Goal: Transaction & Acquisition: Download file/media

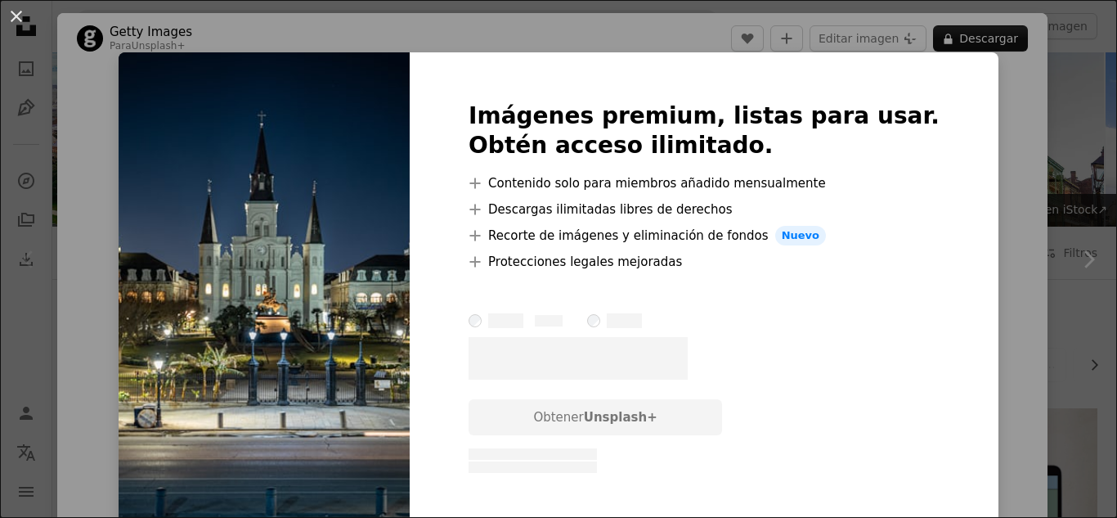
scroll to position [254, 0]
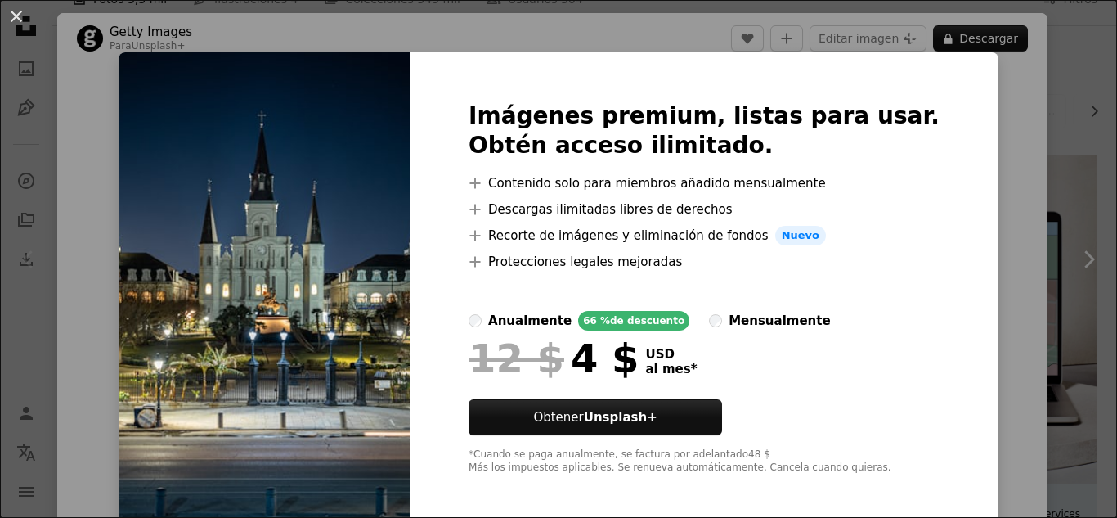
click at [358, 41] on div "An X shape Imágenes premium, listas para usar. Obtén acceso ilimitado. A plus s…" at bounding box center [558, 259] width 1117 height 518
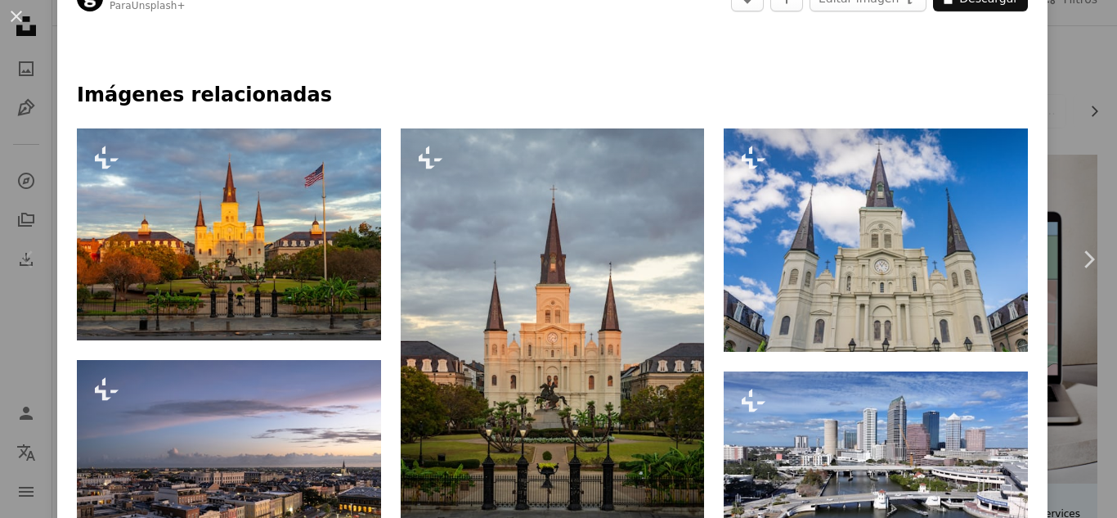
scroll to position [714, 0]
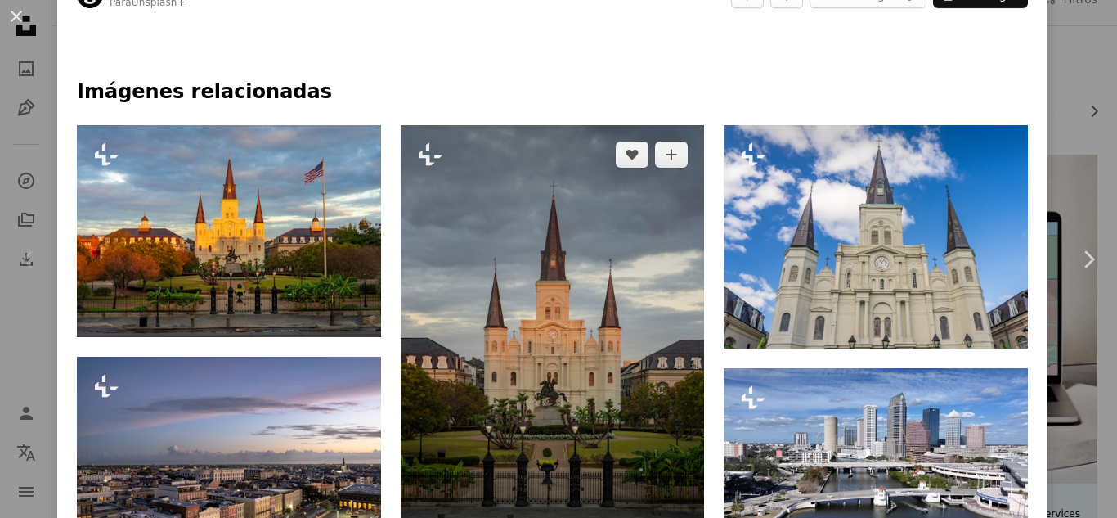
click at [532, 336] on img at bounding box center [553, 346] width 304 height 442
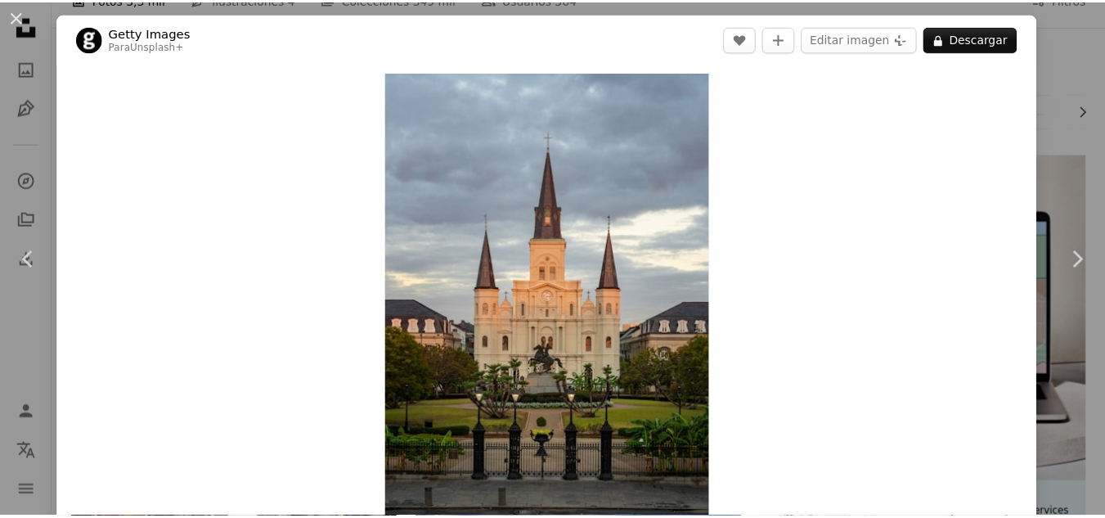
scroll to position [17, 0]
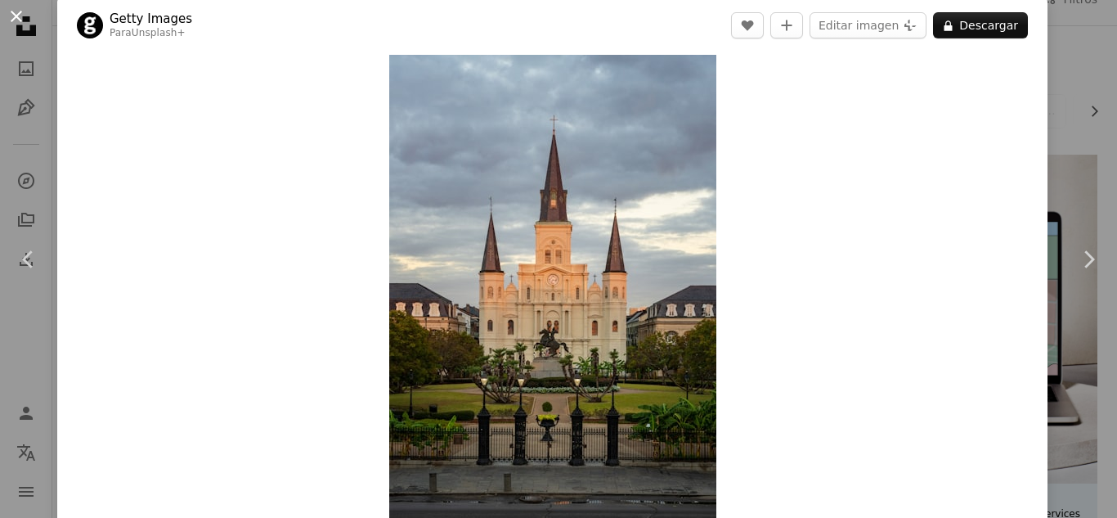
click at [8, 15] on button "An X shape" at bounding box center [17, 17] width 20 height 20
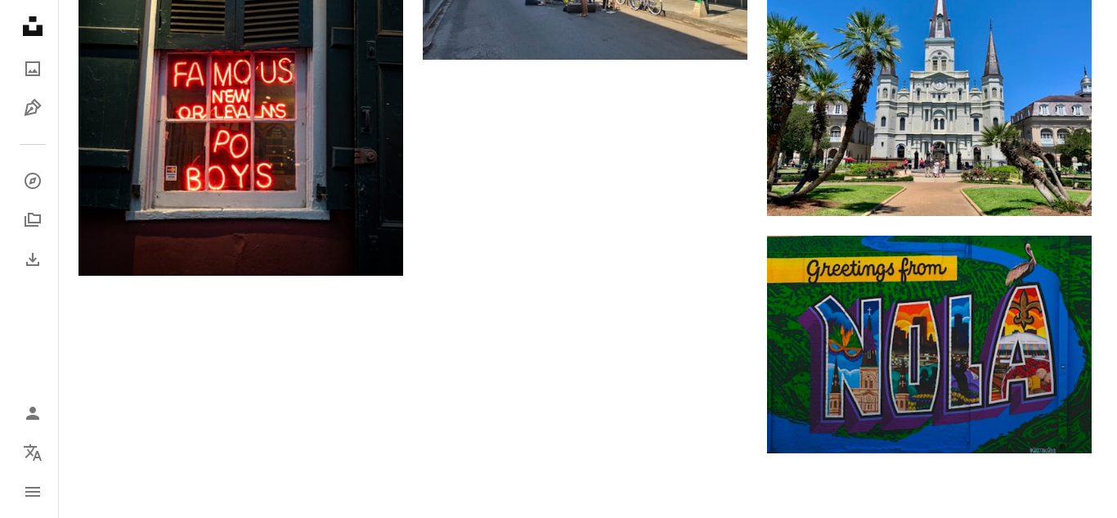
scroll to position [2290, 0]
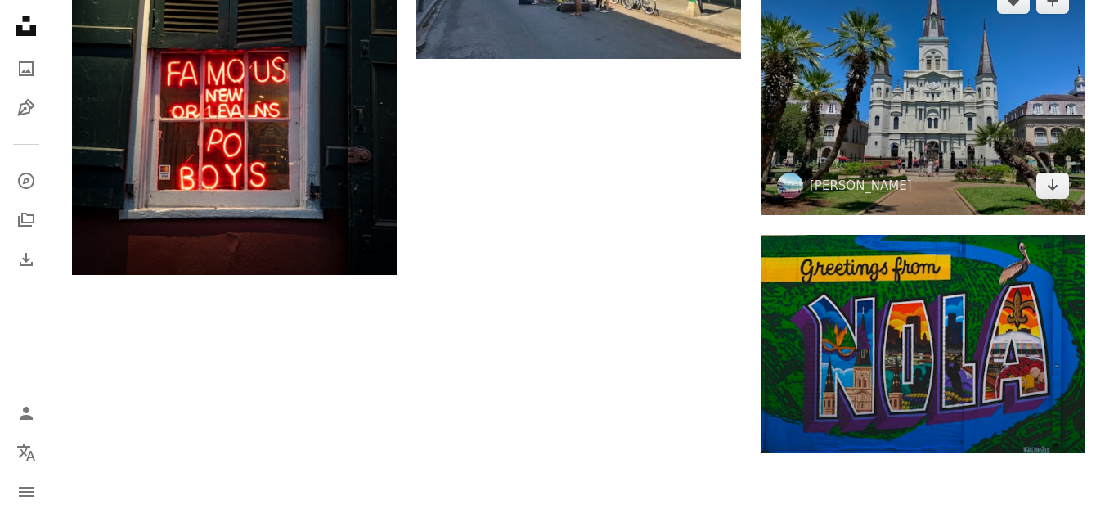
click at [922, 55] on img at bounding box center [923, 93] width 325 height 244
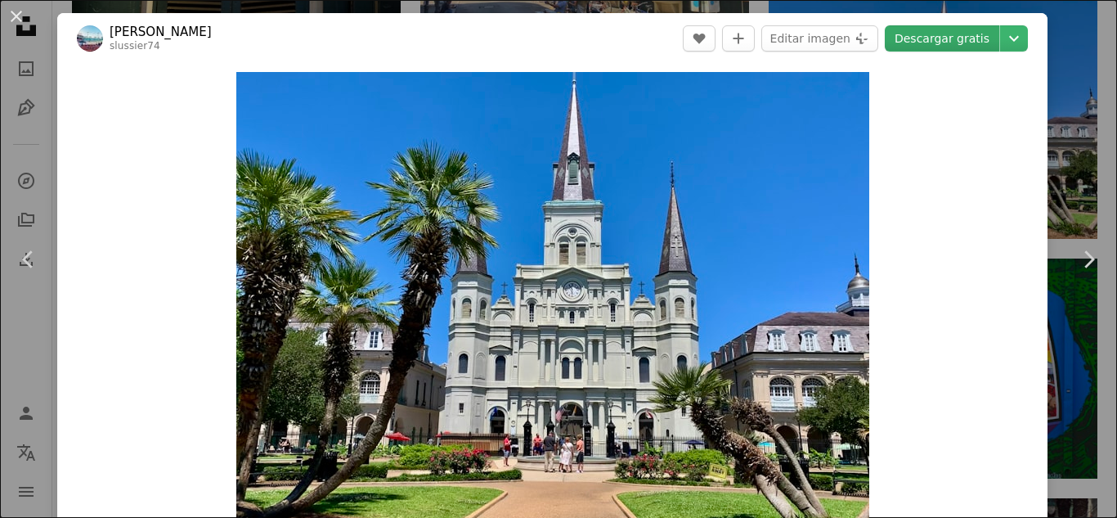
click at [937, 36] on link "Descargar gratis" at bounding box center [942, 38] width 115 height 26
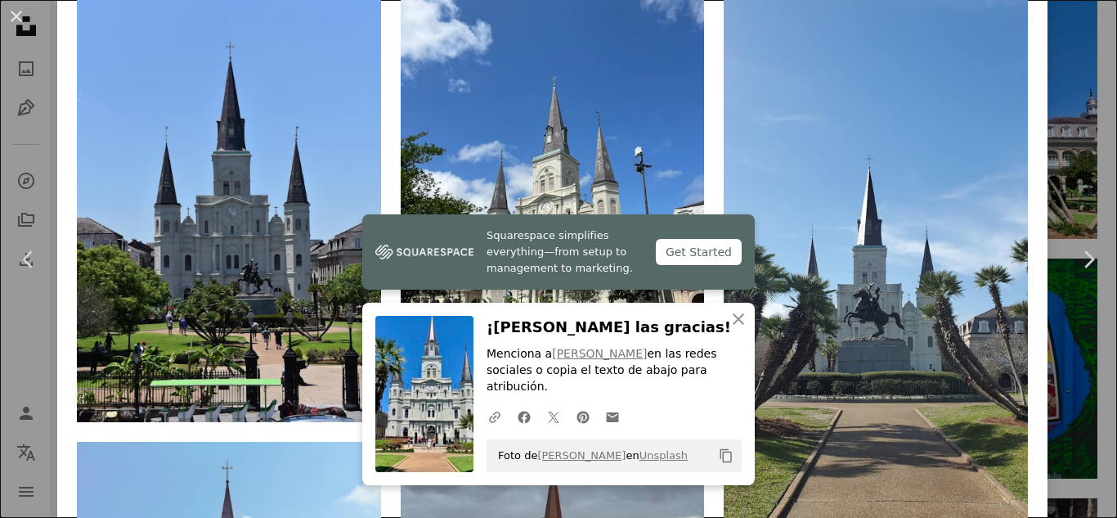
scroll to position [1205, 0]
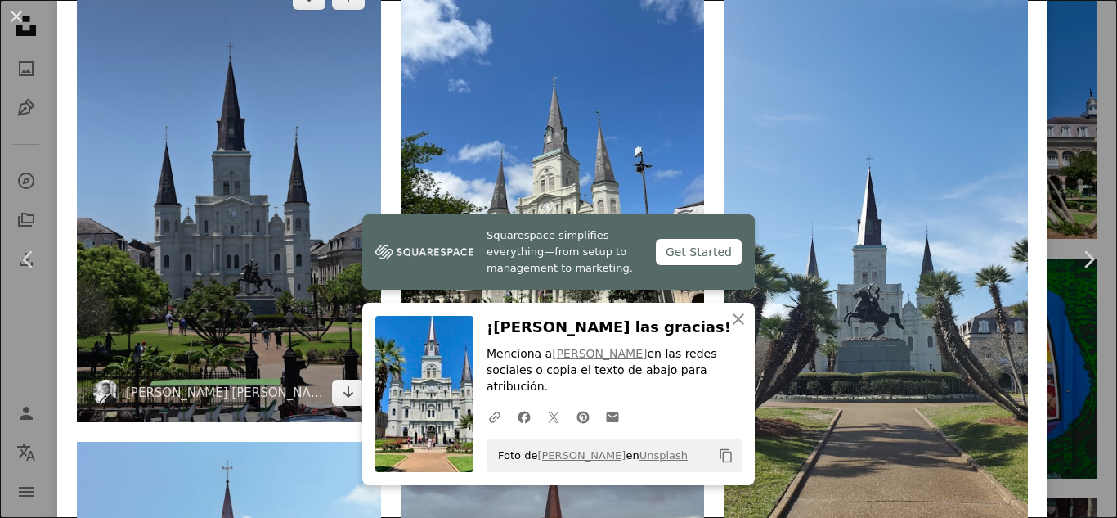
click at [256, 215] on img at bounding box center [229, 195] width 304 height 456
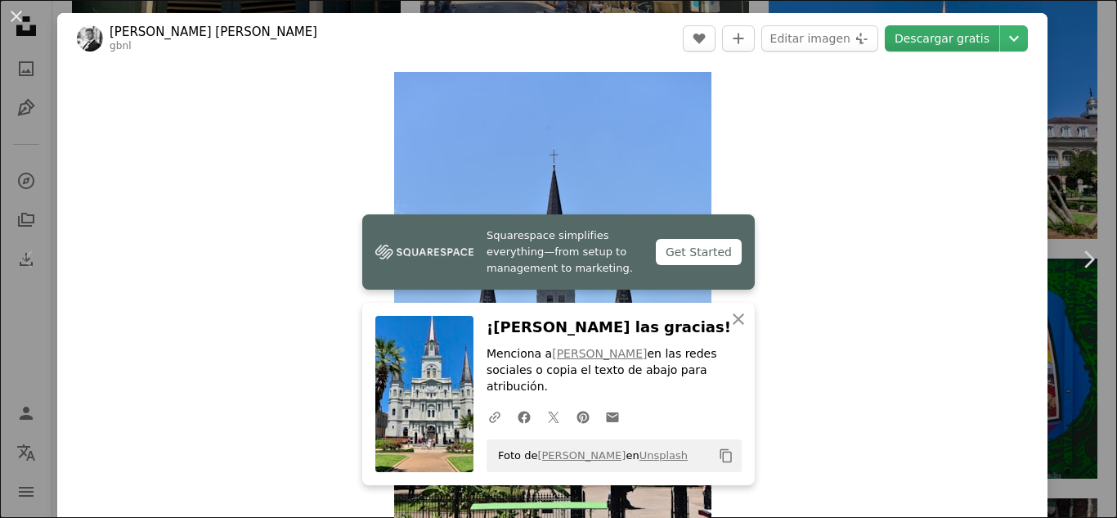
click at [945, 44] on link "Descargar gratis" at bounding box center [942, 38] width 115 height 26
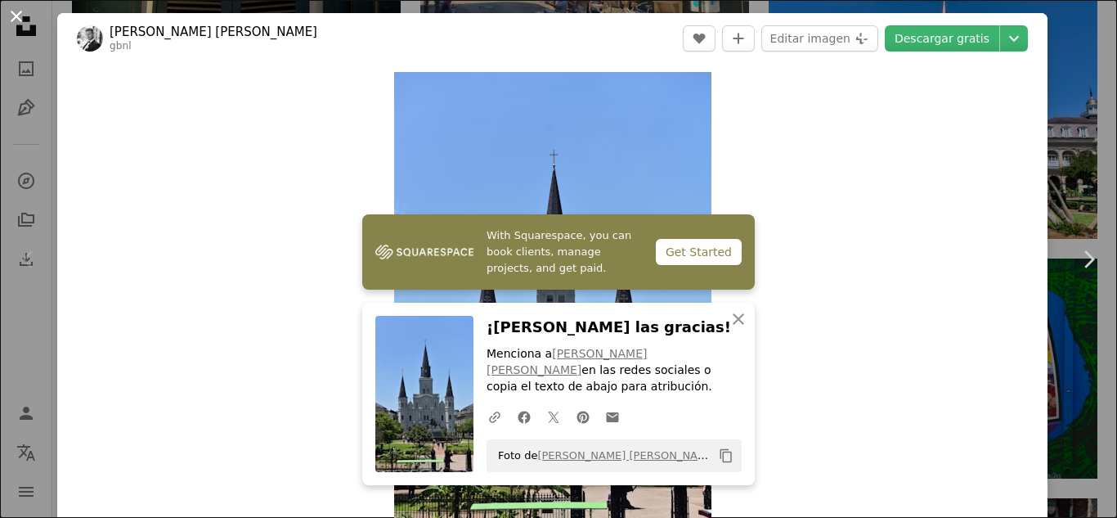
click at [21, 22] on button "An X shape" at bounding box center [17, 17] width 20 height 20
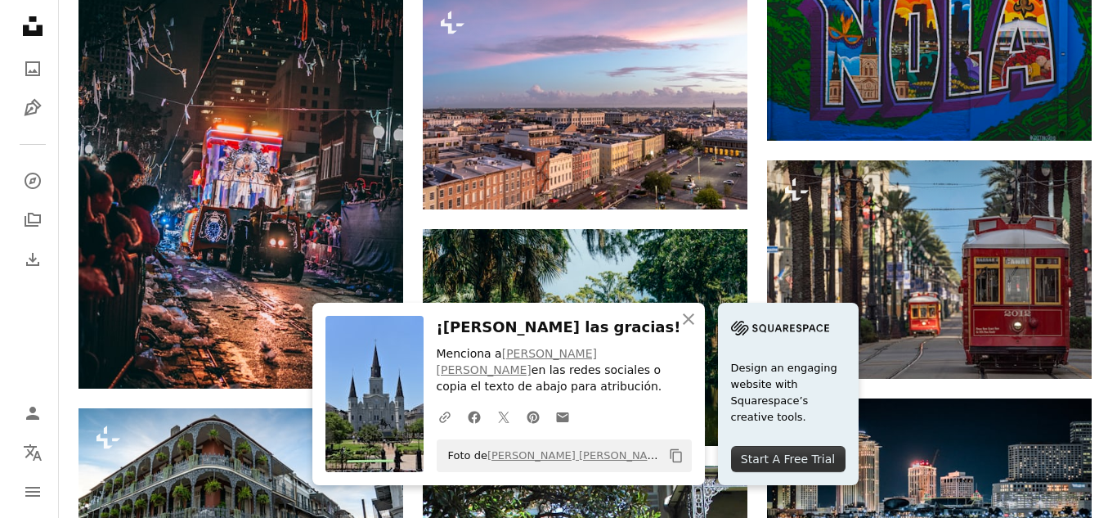
scroll to position [2600, 0]
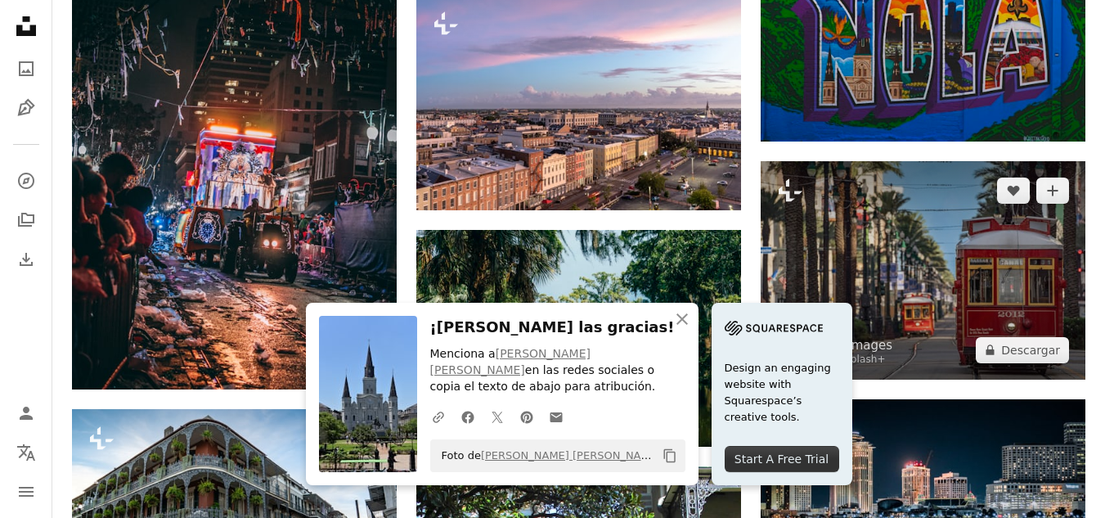
click at [931, 234] on img at bounding box center [923, 270] width 325 height 218
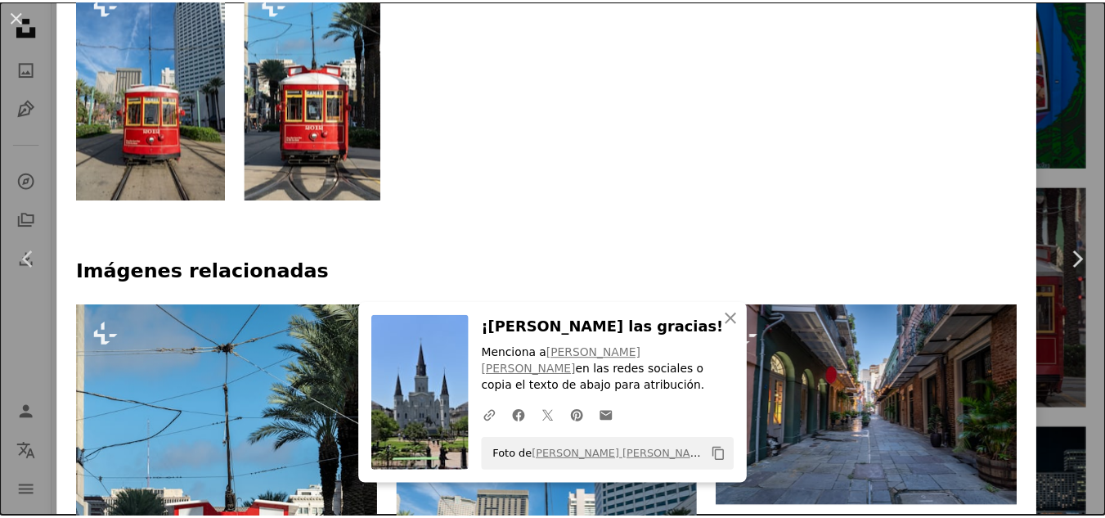
scroll to position [881, 0]
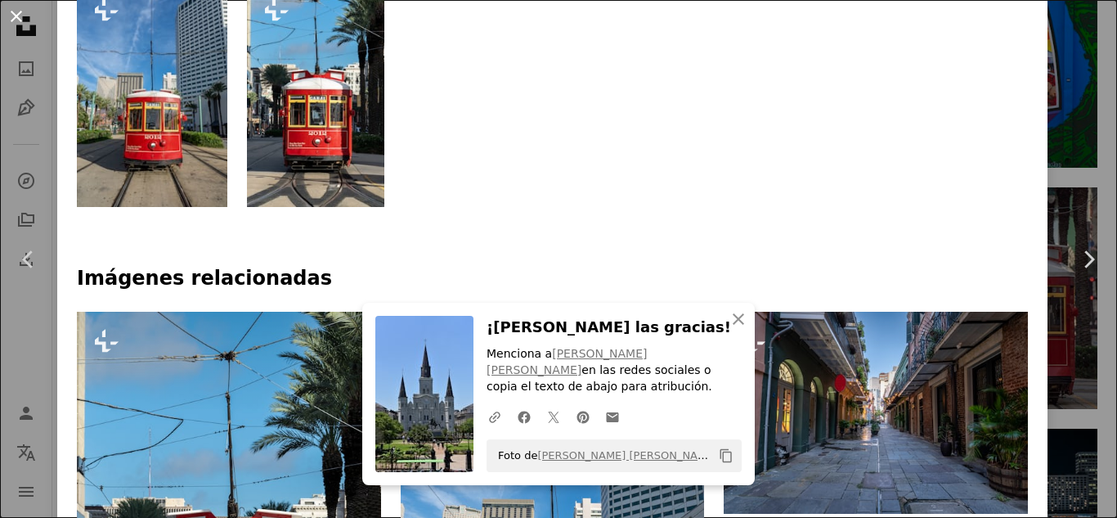
click at [17, 22] on button "An X shape" at bounding box center [17, 17] width 20 height 20
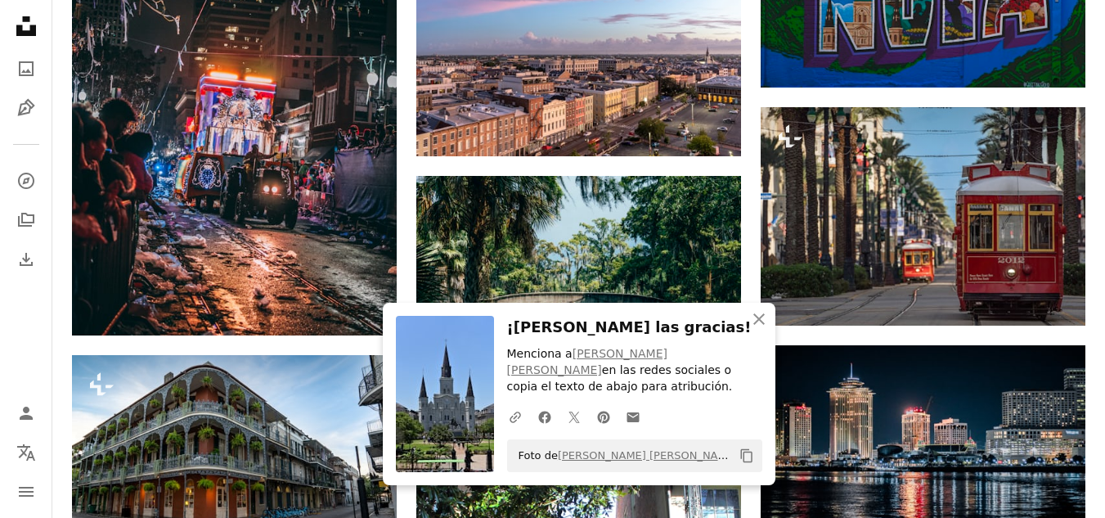
scroll to position [2655, 0]
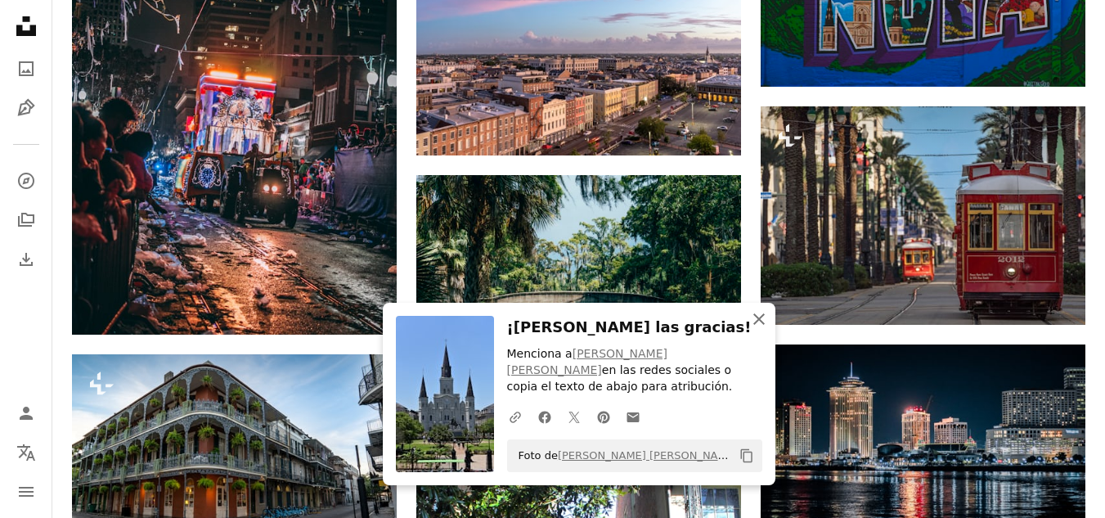
click at [759, 335] on button "An X shape Cerrar" at bounding box center [759, 319] width 33 height 33
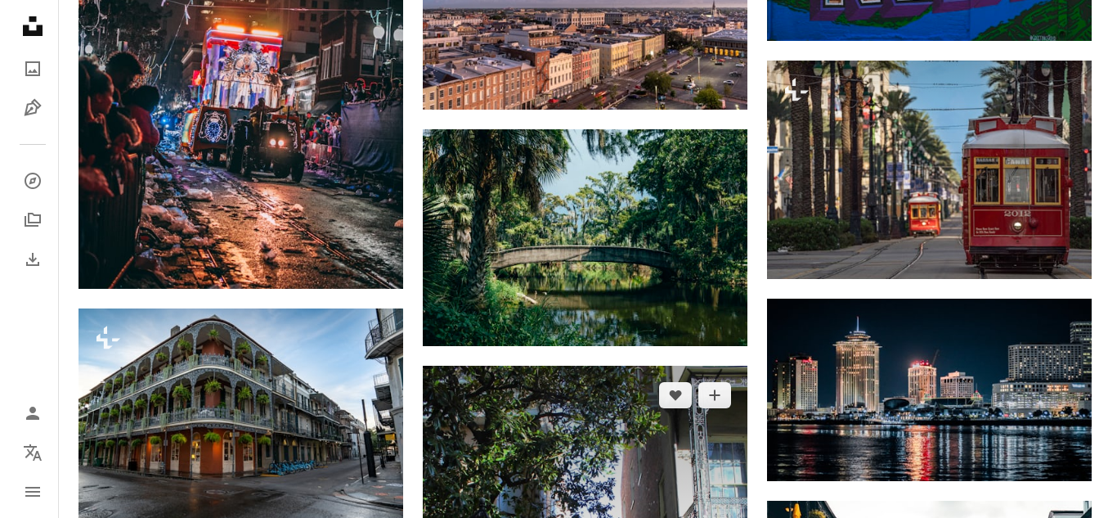
scroll to position [2590, 0]
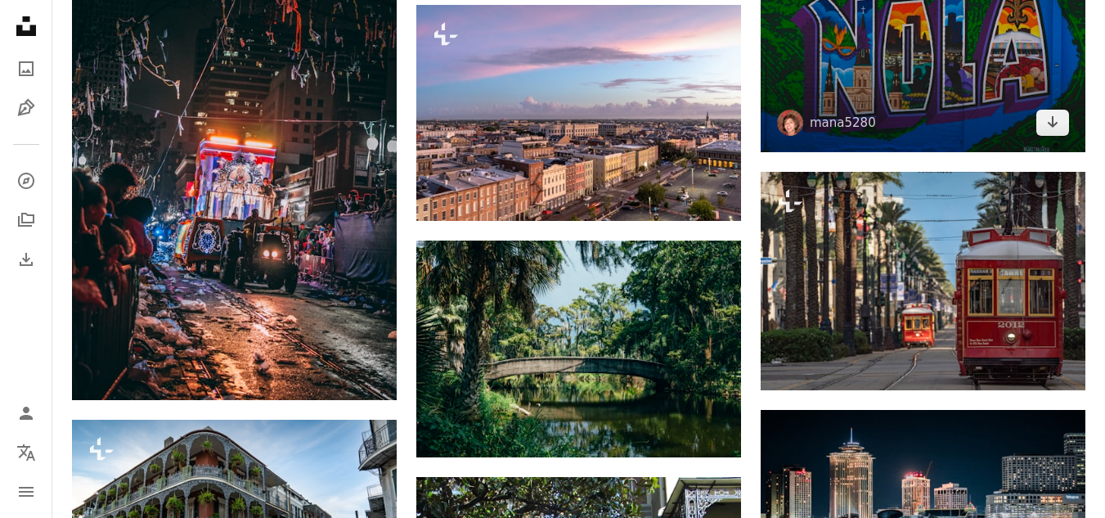
click at [862, 88] on img at bounding box center [923, 44] width 325 height 218
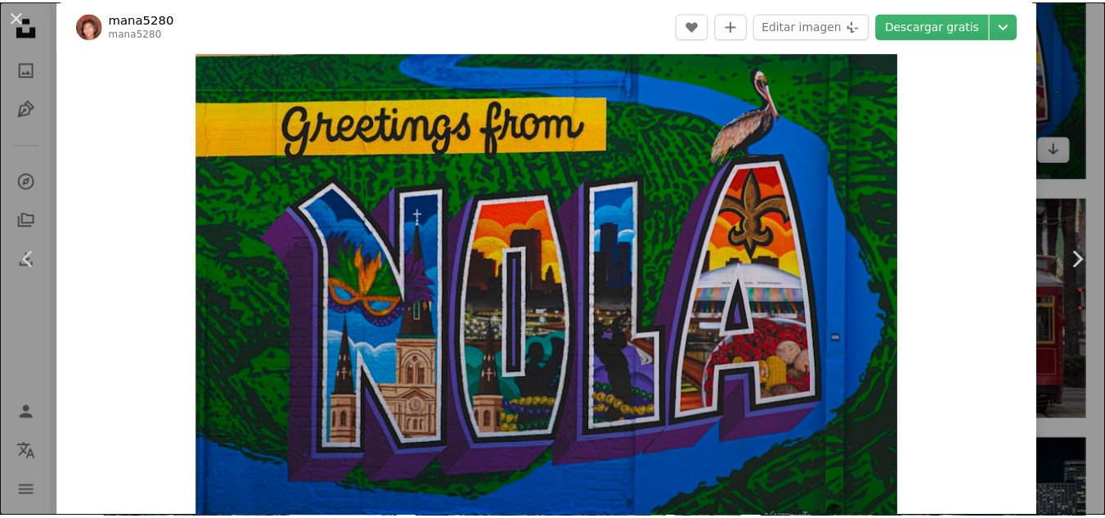
scroll to position [14, 0]
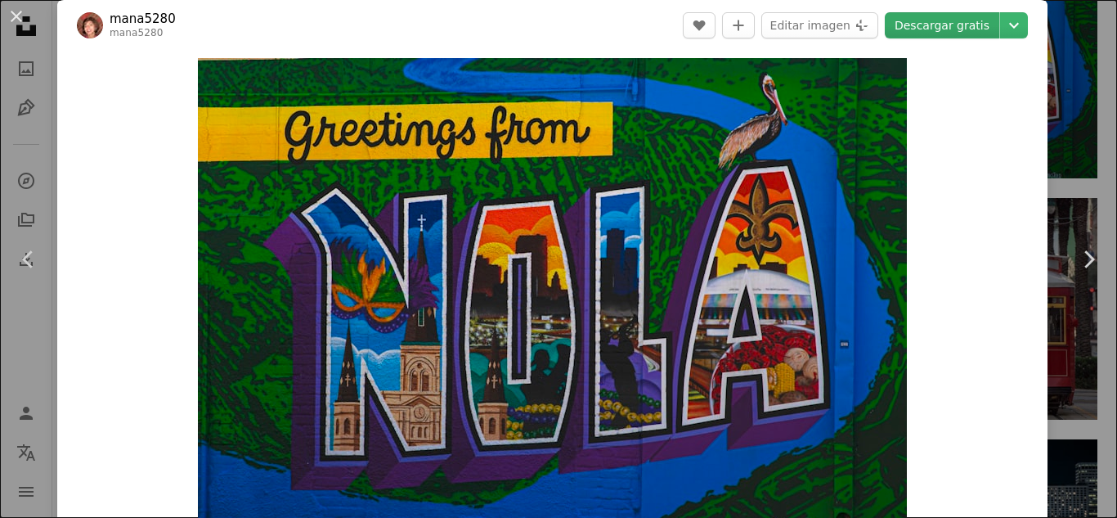
click at [944, 30] on link "Descargar gratis" at bounding box center [942, 25] width 115 height 26
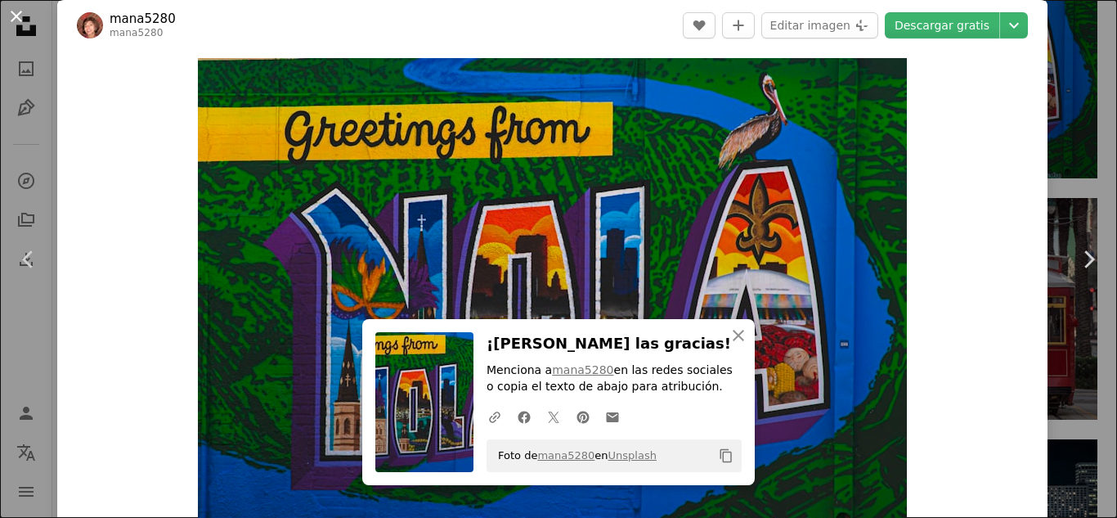
click at [16, 17] on button "An X shape" at bounding box center [17, 17] width 20 height 20
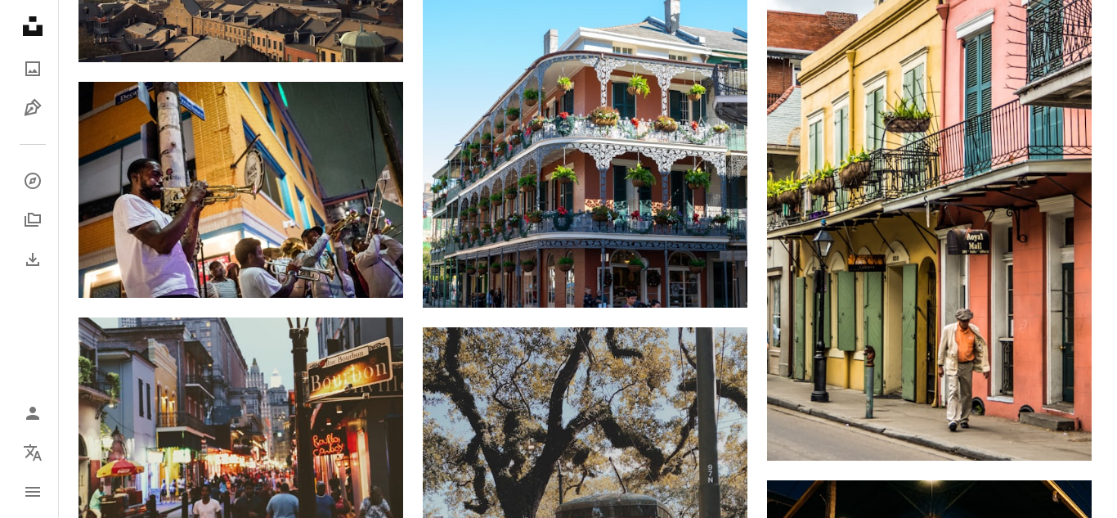
scroll to position [1314, 0]
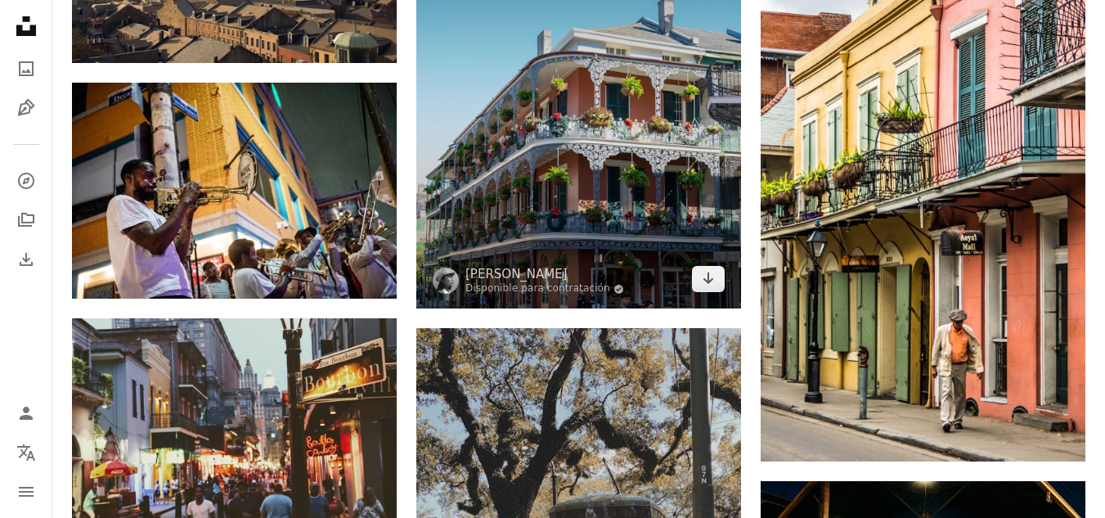
click at [597, 129] on img at bounding box center [578, 117] width 325 height 381
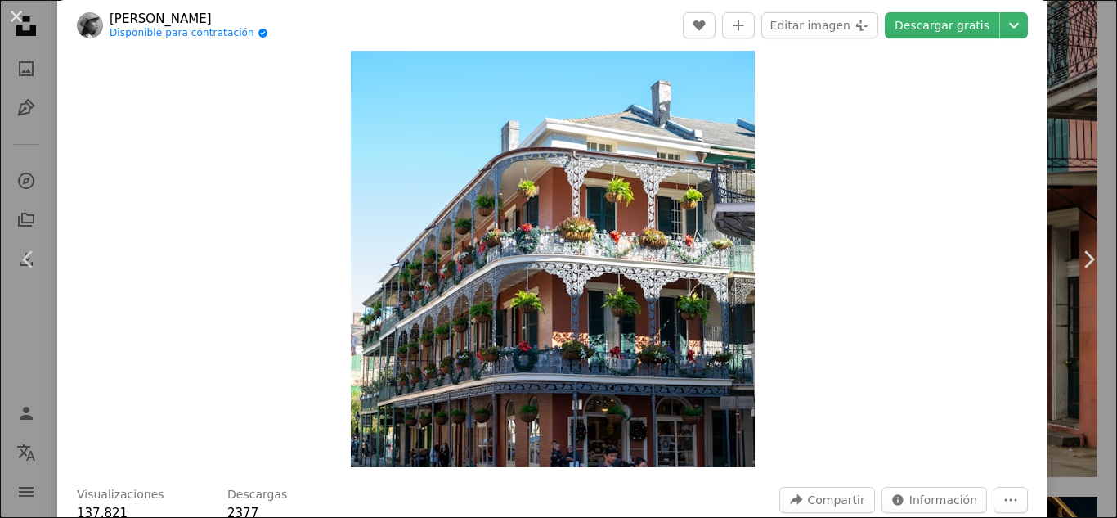
scroll to position [60, 0]
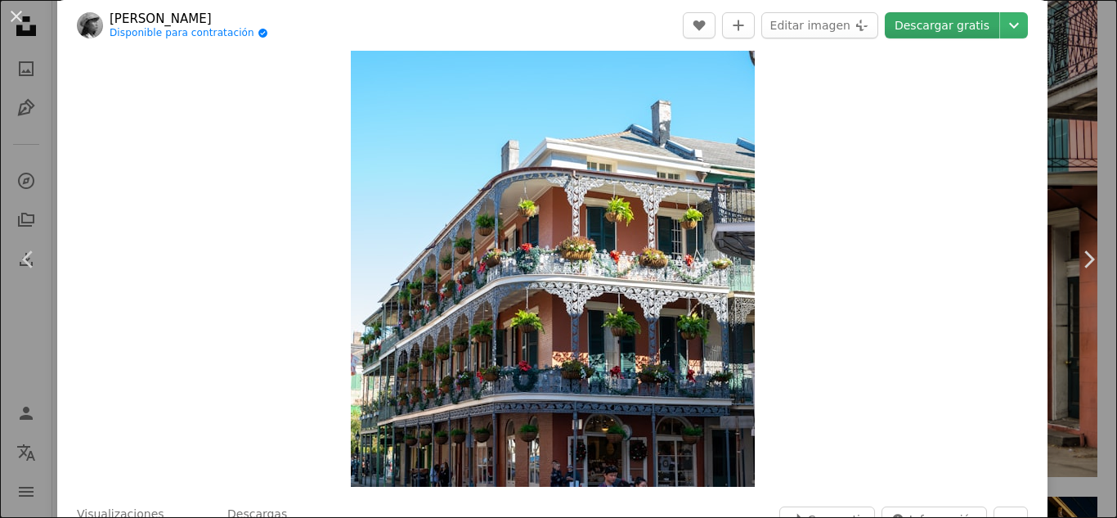
click at [945, 25] on link "Descargar gratis" at bounding box center [942, 25] width 115 height 26
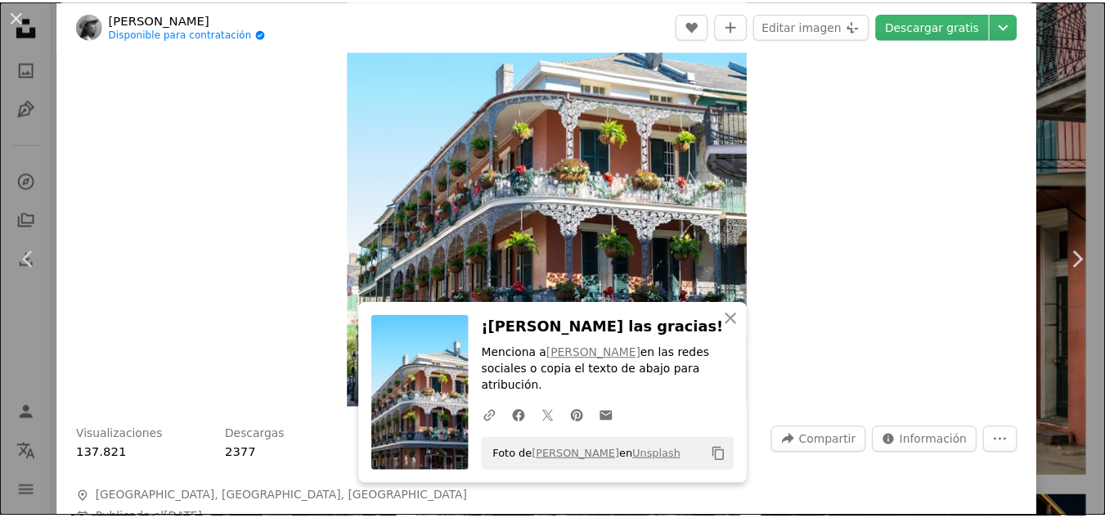
scroll to position [128, 0]
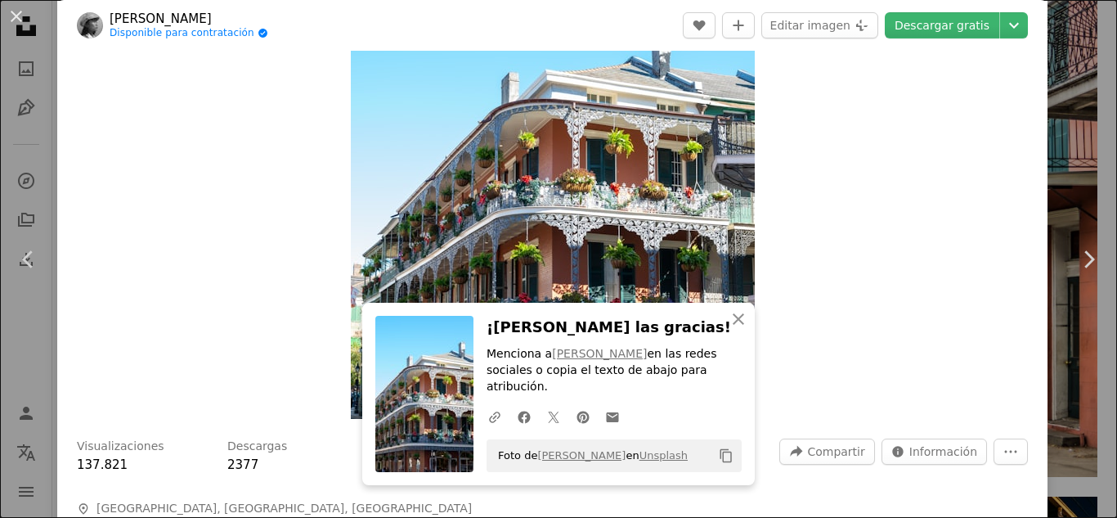
click at [1051, 24] on div "An X shape Chevron left Chevron right An X shape Cerrar ¡Dale las gracias! Menc…" at bounding box center [558, 259] width 1117 height 518
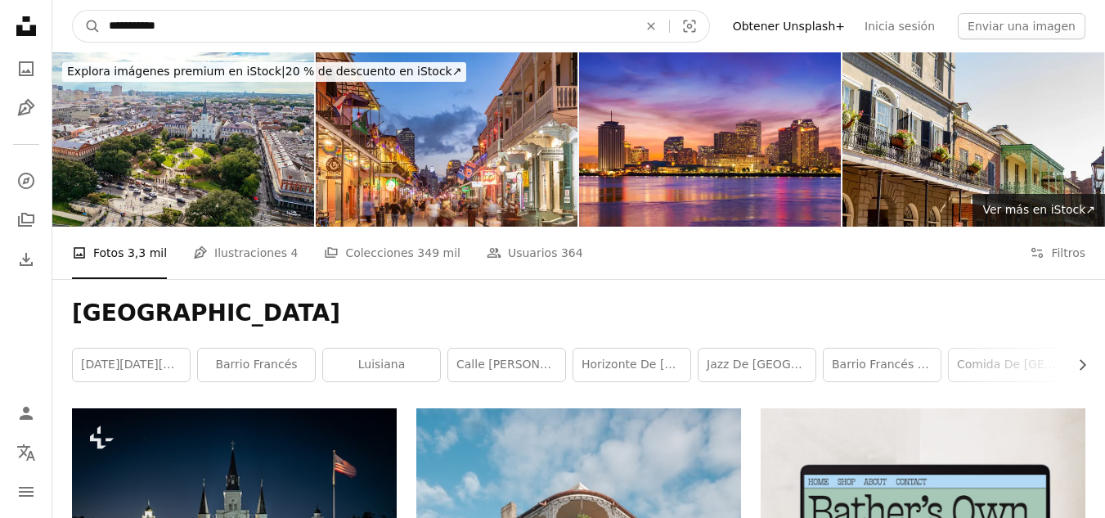
drag, startPoint x: 298, startPoint y: 16, endPoint x: 20, endPoint y: 43, distance: 278.6
type input "**********"
click at [73, 11] on button "A magnifying glass" at bounding box center [87, 26] width 28 height 31
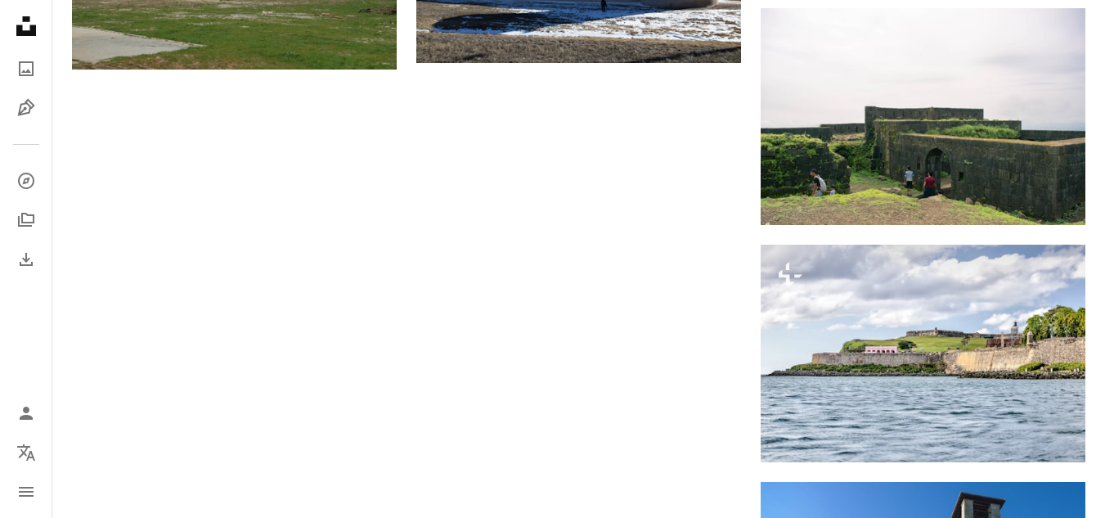
scroll to position [2007, 0]
